Goal: Navigation & Orientation: Find specific page/section

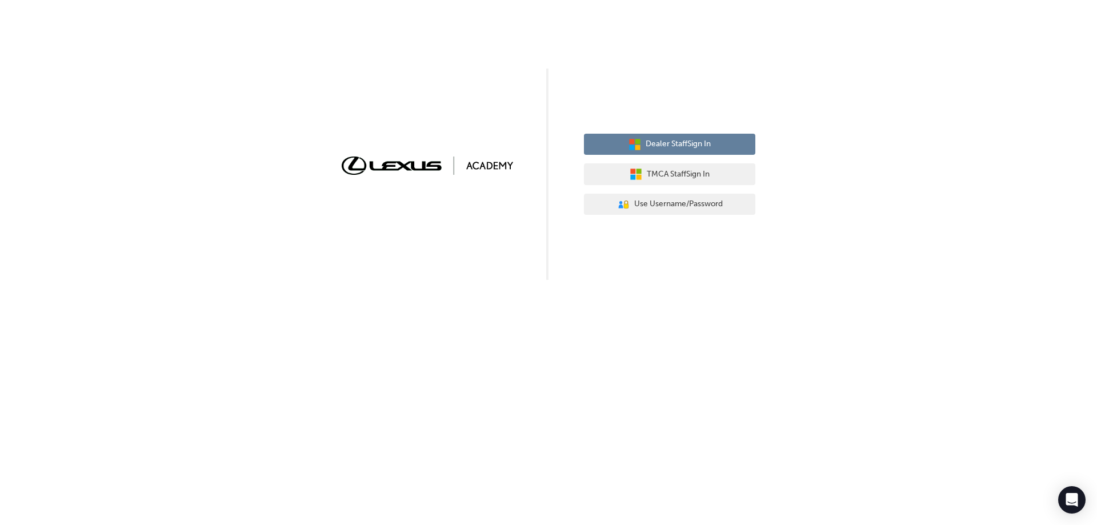
click at [666, 147] on span "Dealer Staff Sign In" at bounding box center [677, 144] width 65 height 13
